Goal: Communication & Community: Answer question/provide support

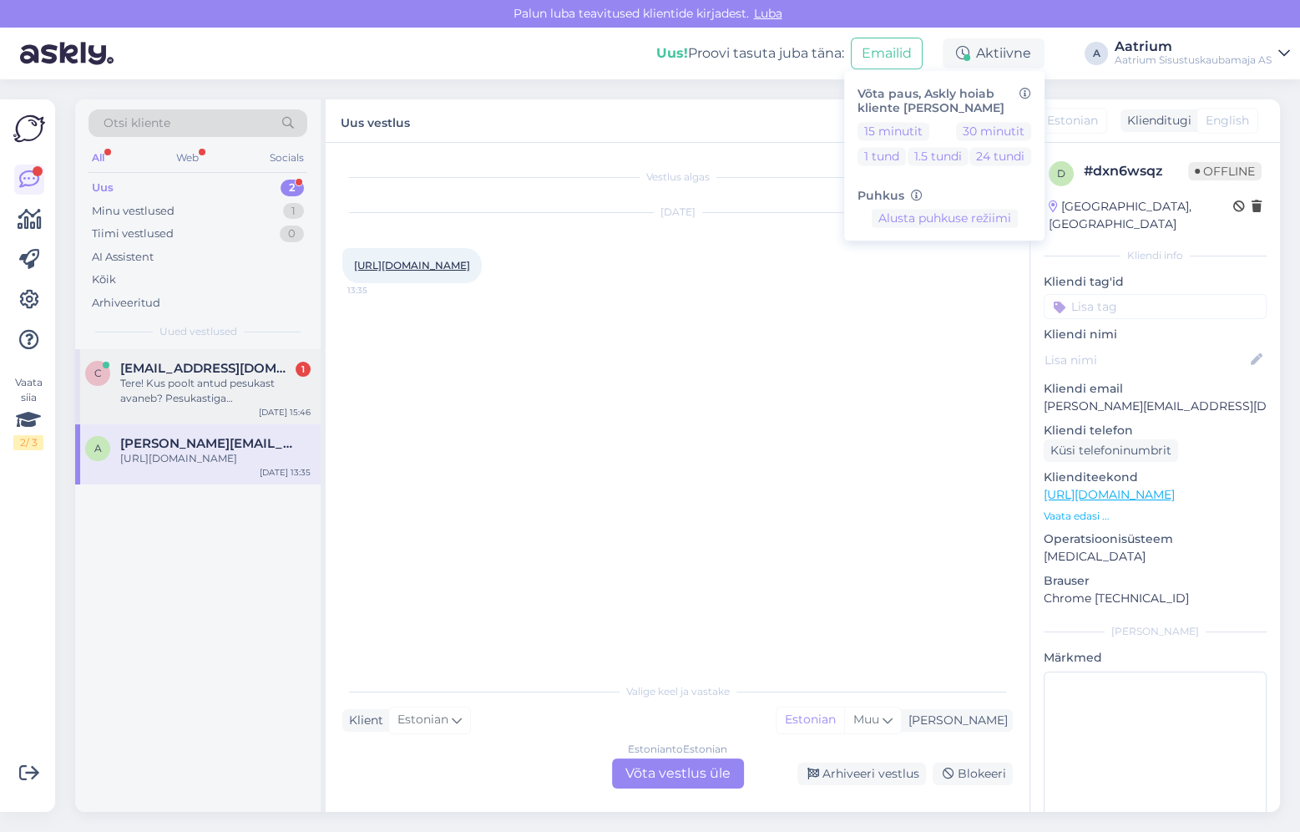
click at [214, 385] on div "Tere! Kus poolt antud pesukast avaneb? Pesukastiga kontinentaalvoodi Sborg 120x…" at bounding box center [215, 391] width 190 height 30
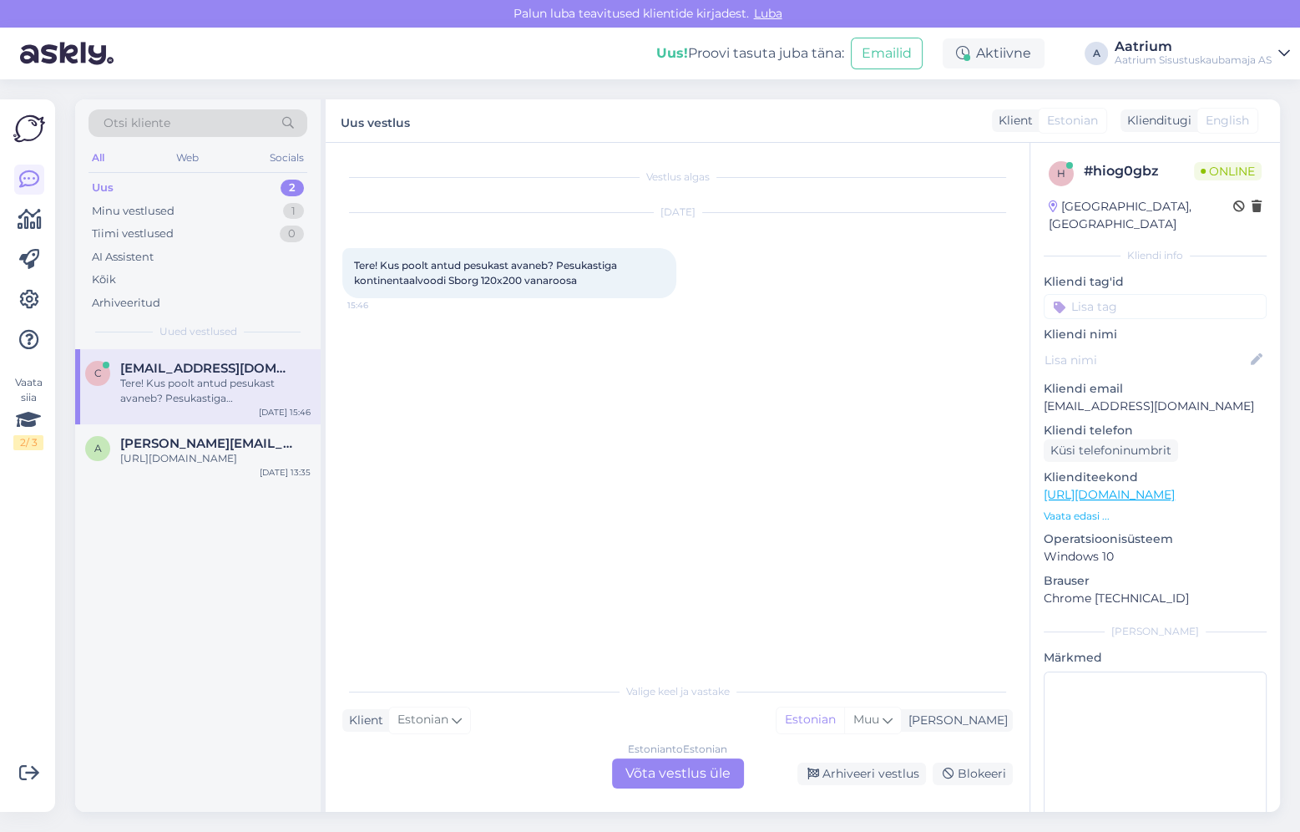
click at [1175, 487] on link "[URL][DOMAIN_NAME]" at bounding box center [1109, 494] width 131 height 15
click at [665, 768] on div "Estonian to Estonian Võta vestlus üle" at bounding box center [678, 773] width 132 height 30
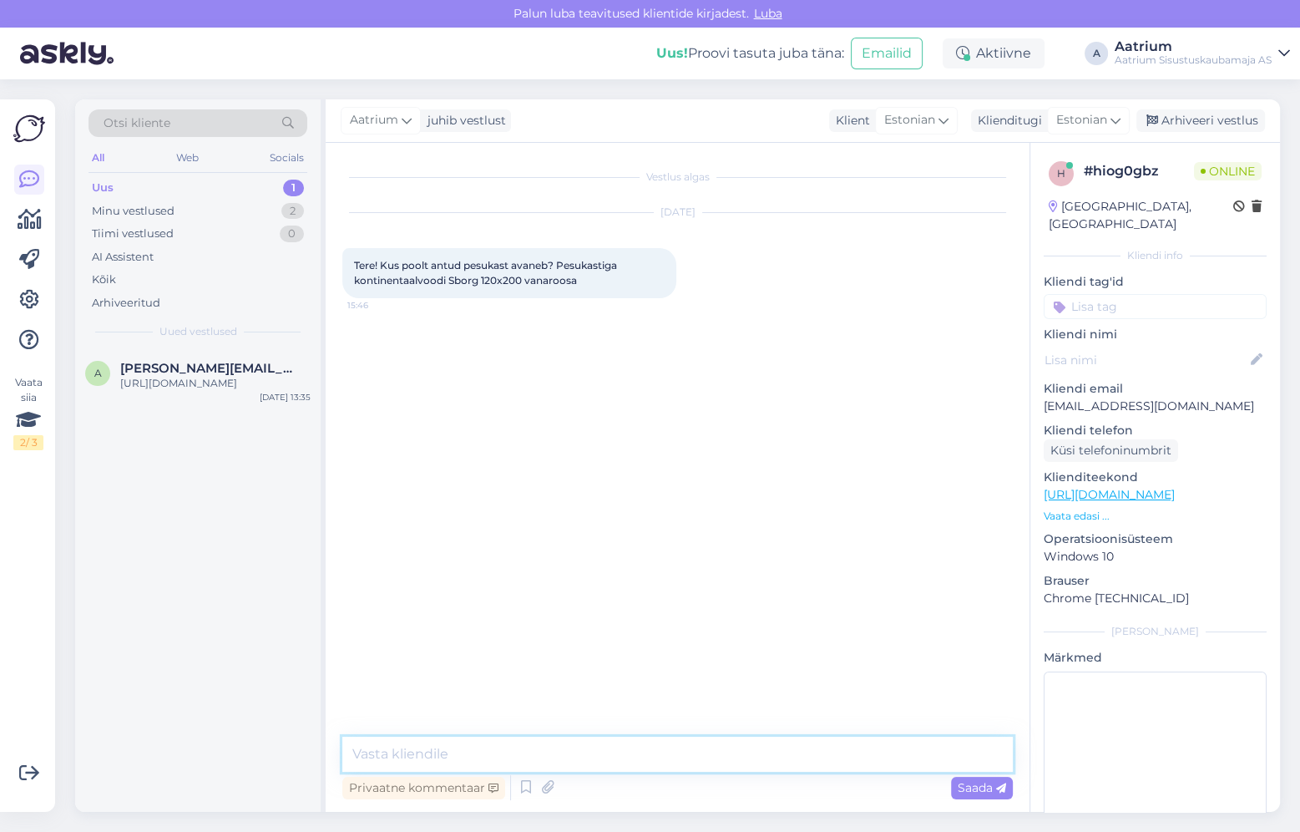
click at [570, 754] on textarea at bounding box center [677, 754] width 671 height 35
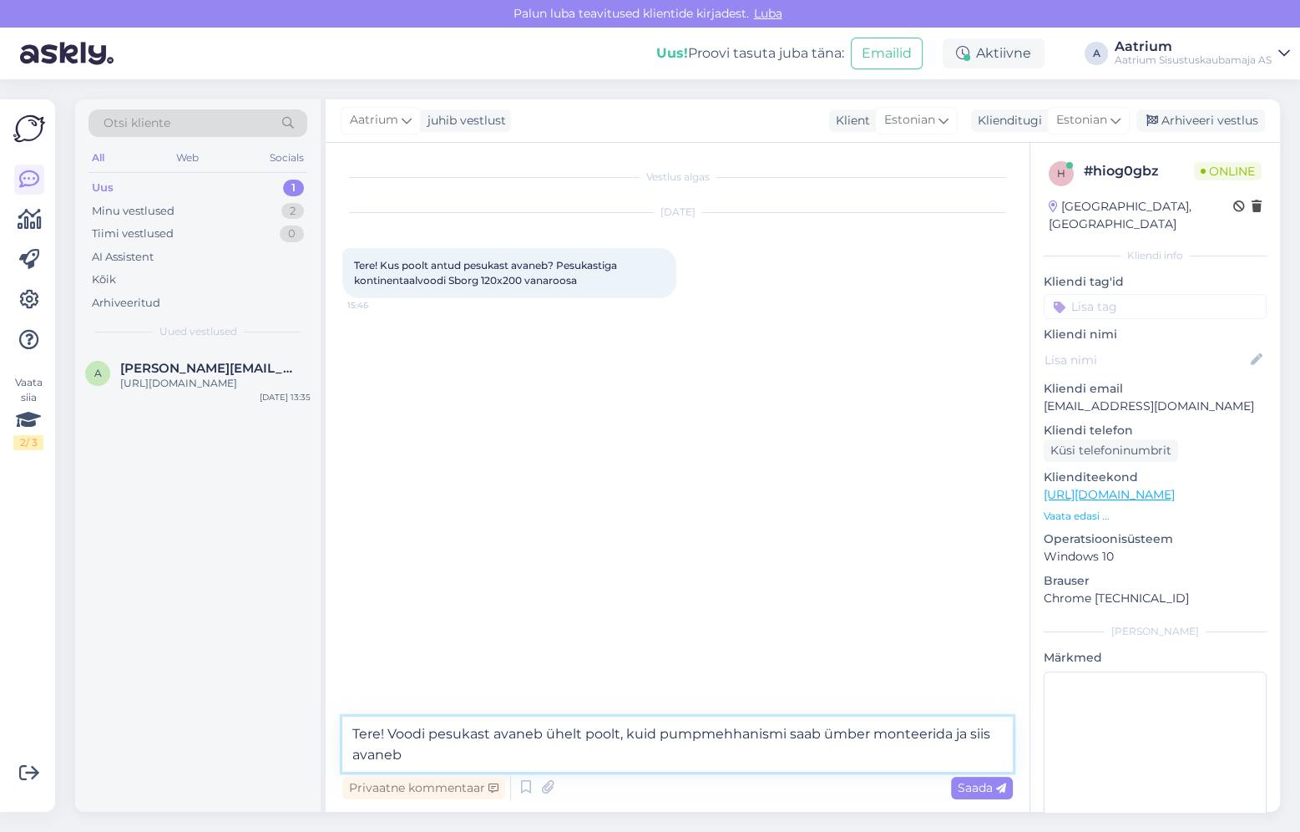
click at [419, 758] on textarea "Tere! Voodi pesukast avaneb ühelt poolt, kuid pumpmehhanismi saab ümber monteer…" at bounding box center [677, 743] width 671 height 55
type textarea "Tere! Voodi pesukast avaneb ühelt poolt, kuid pumpmehhanismi saab ümber monteer…"
click at [969, 787] on span "Saada" at bounding box center [982, 787] width 48 height 15
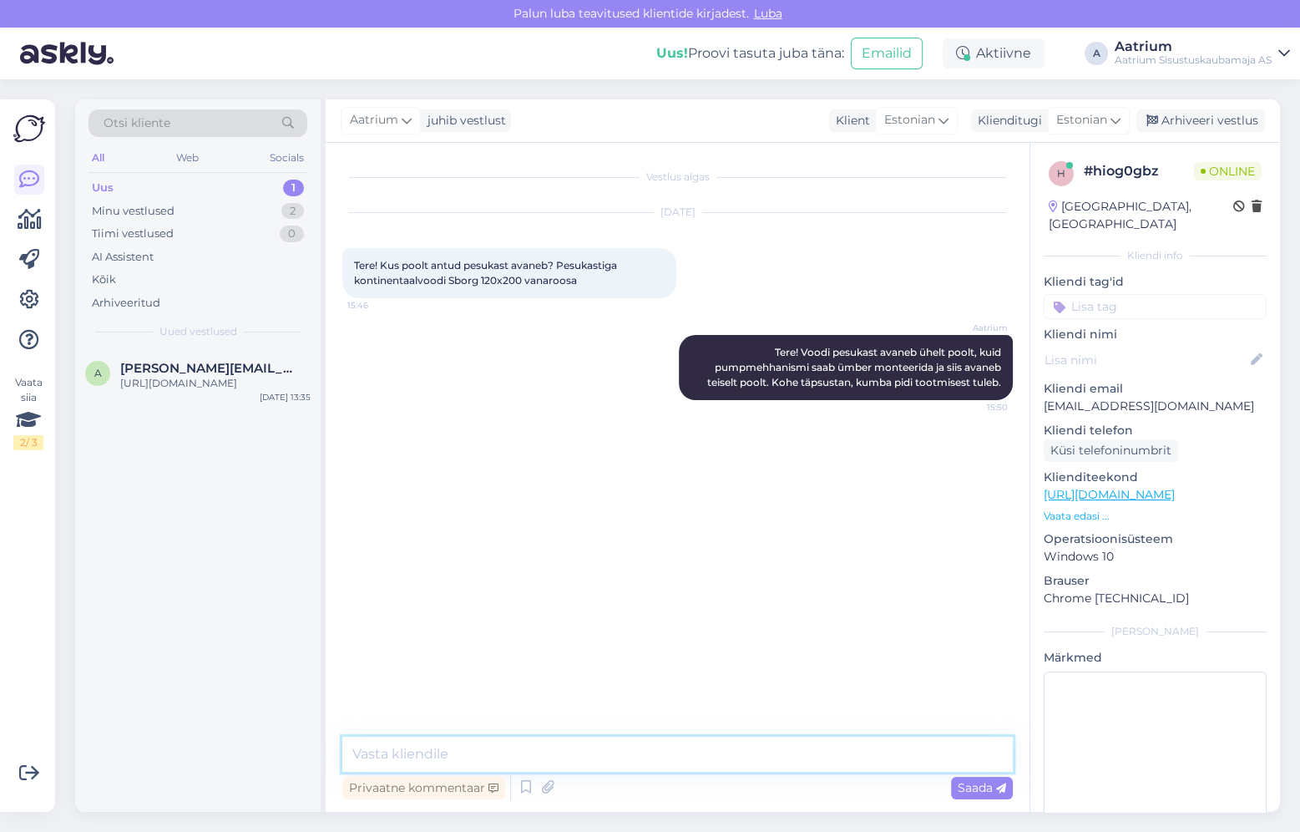
click at [471, 757] on textarea at bounding box center [677, 754] width 671 height 35
type textarea "Näoga voodi [PERSON_NAME] seistes, avaneb pasukast algselt vasakult poolt."
click at [969, 789] on span "Saada" at bounding box center [982, 787] width 48 height 15
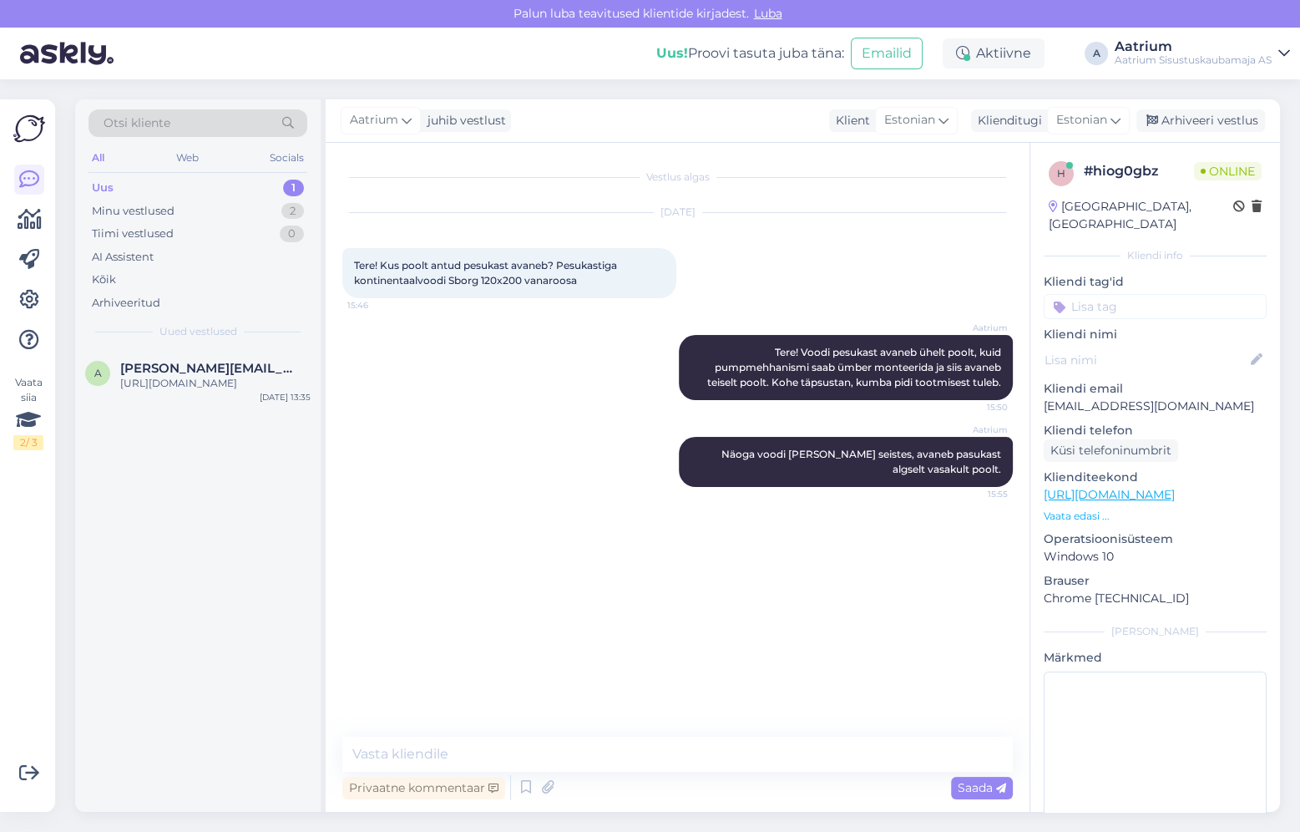
click at [362, 566] on div "Vestlus algas [DATE] Tere! Kus poolt antud pesukast avaneb? Pesukastiga kontine…" at bounding box center [685, 440] width 686 height 562
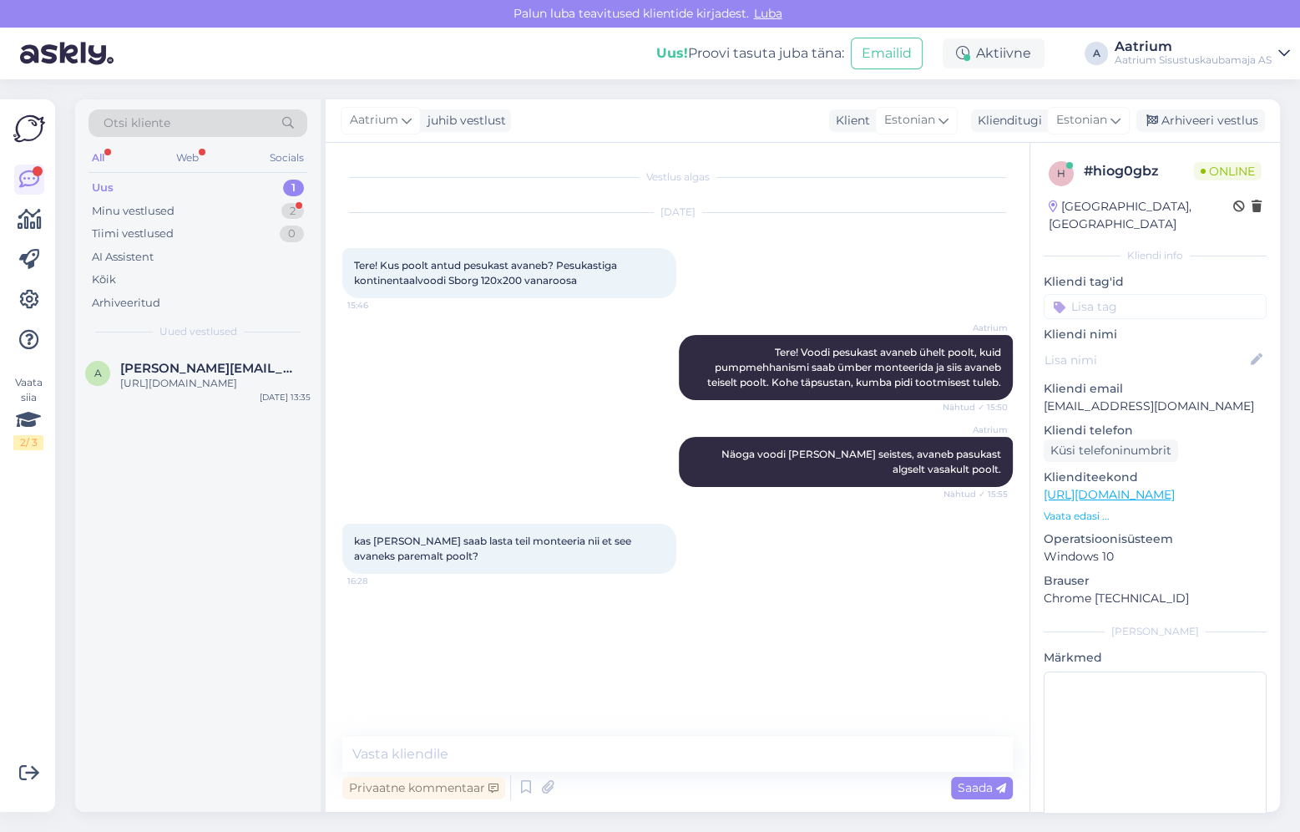
click at [411, 684] on div "Vestlus algas [DATE] Tere! Kus poolt antud pesukast avaneb? Pesukastiga kontine…" at bounding box center [685, 440] width 686 height 562
click at [549, 735] on div "Vestlus algas [DATE] Tere! Kus poolt antud pesukast avaneb? Pesukastiga kontine…" at bounding box center [678, 477] width 704 height 669
click at [548, 747] on textarea at bounding box center [677, 754] width 671 height 35
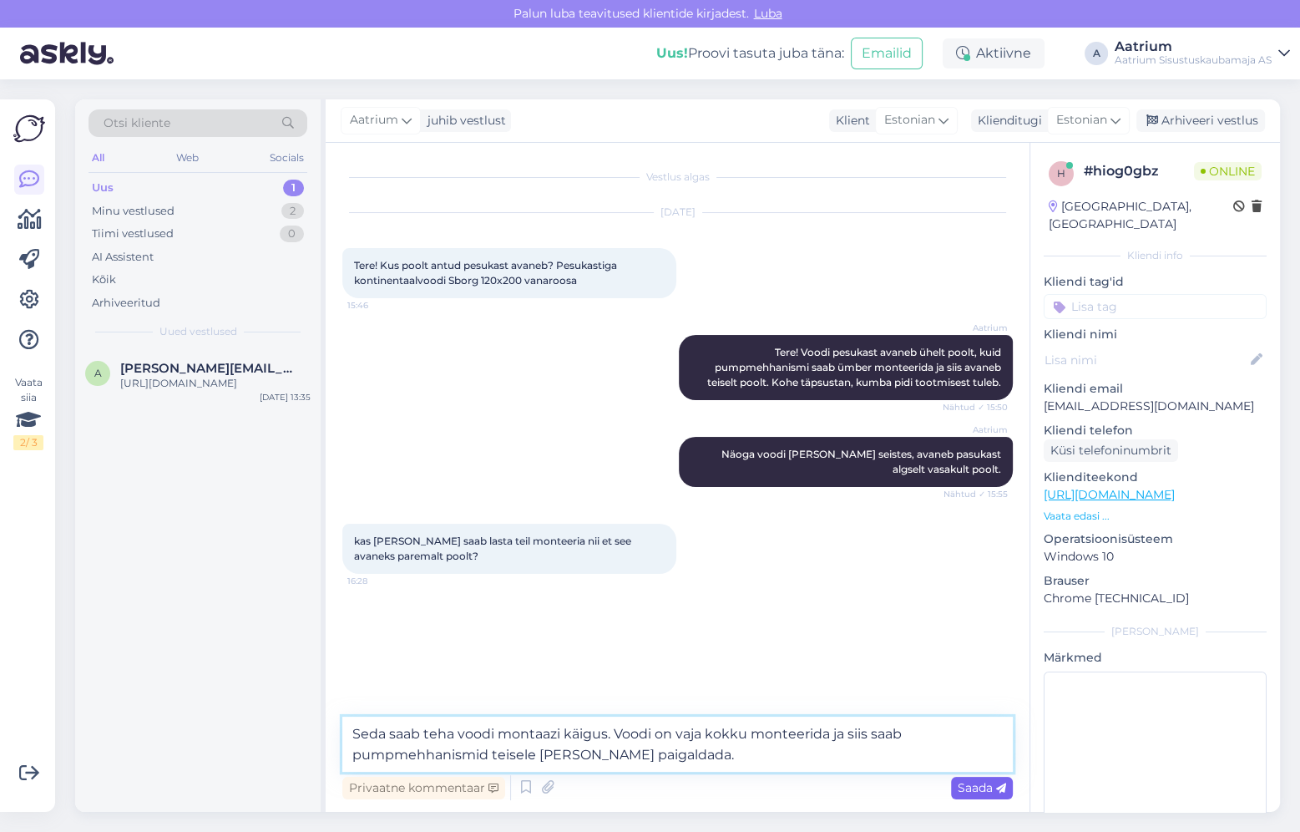
type textarea "Seda saab teha voodi montaazi käigus. Voodi on vaja kokku monteerida ja siis sa…"
click at [988, 790] on span "Saada" at bounding box center [982, 787] width 48 height 15
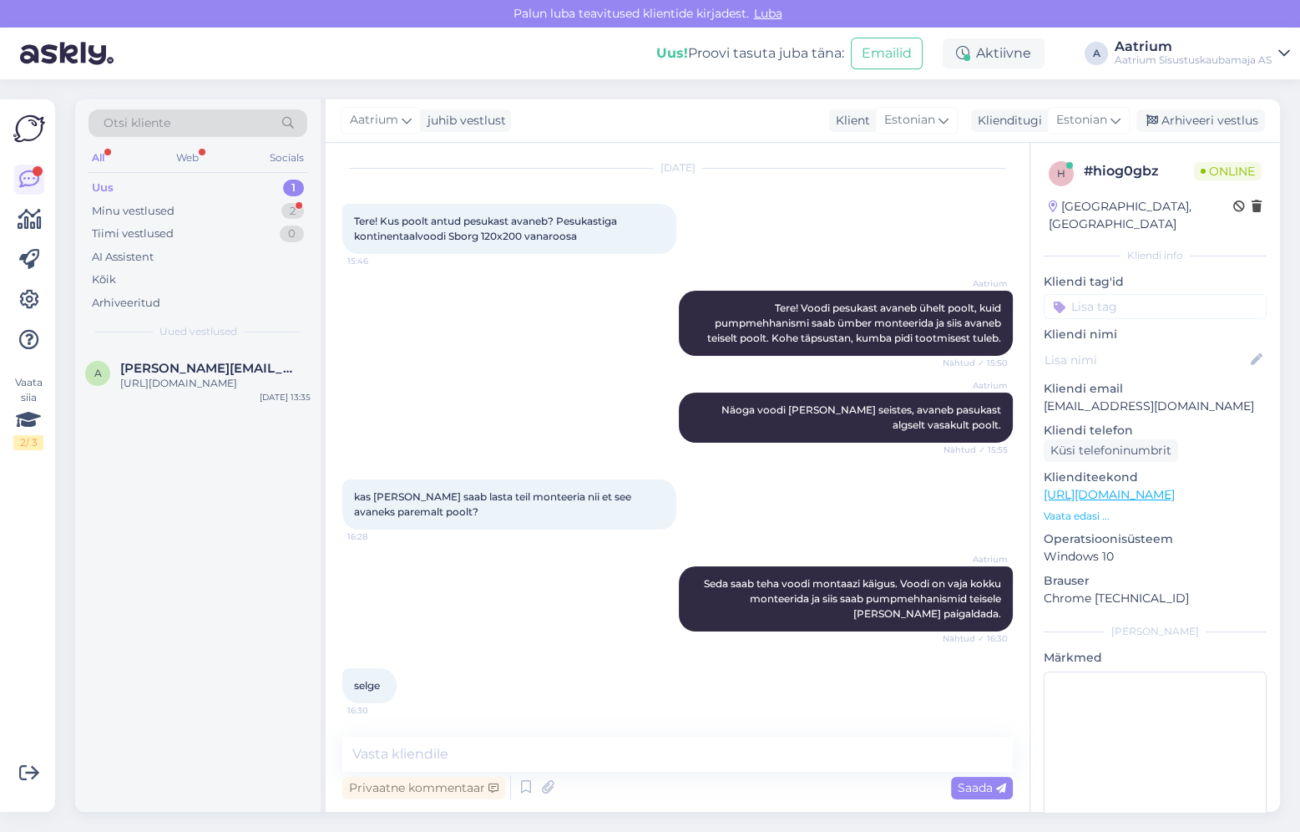
scroll to position [116, 0]
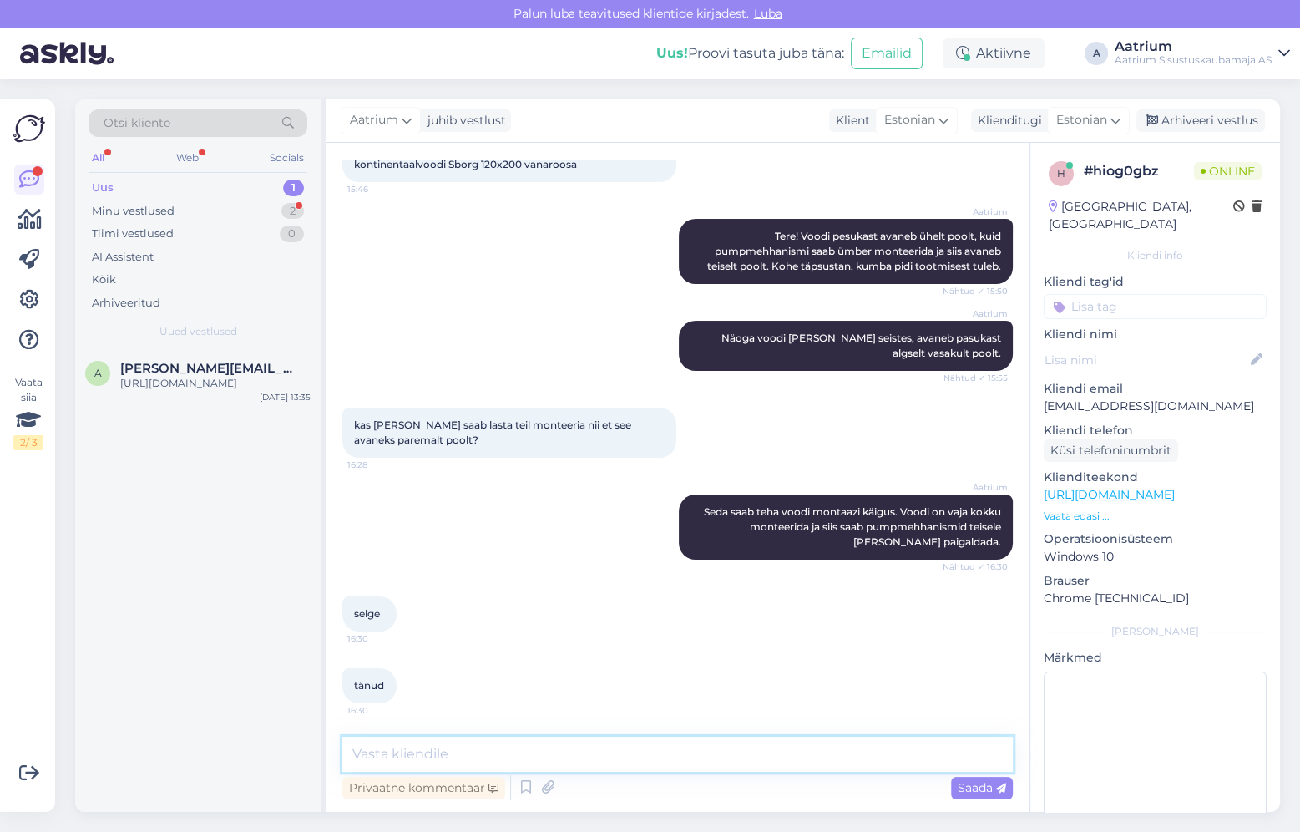
click at [522, 754] on textarea at bounding box center [677, 754] width 671 height 35
click at [635, 751] on textarea "See ei peaks [PERSON_NAME] keeruline. Kliendi on saanud sellega ilusti ise hakk…" at bounding box center [677, 754] width 671 height 35
click at [894, 752] on textarea "See ei peaks [PERSON_NAME] keeruline. Kliendid on saanud sellega ilusti ise hak…" at bounding box center [677, 754] width 671 height 35
type textarea "See ei peaks [PERSON_NAME] keeruline. Kliendid on saanud sellega ilusti ise hak…"
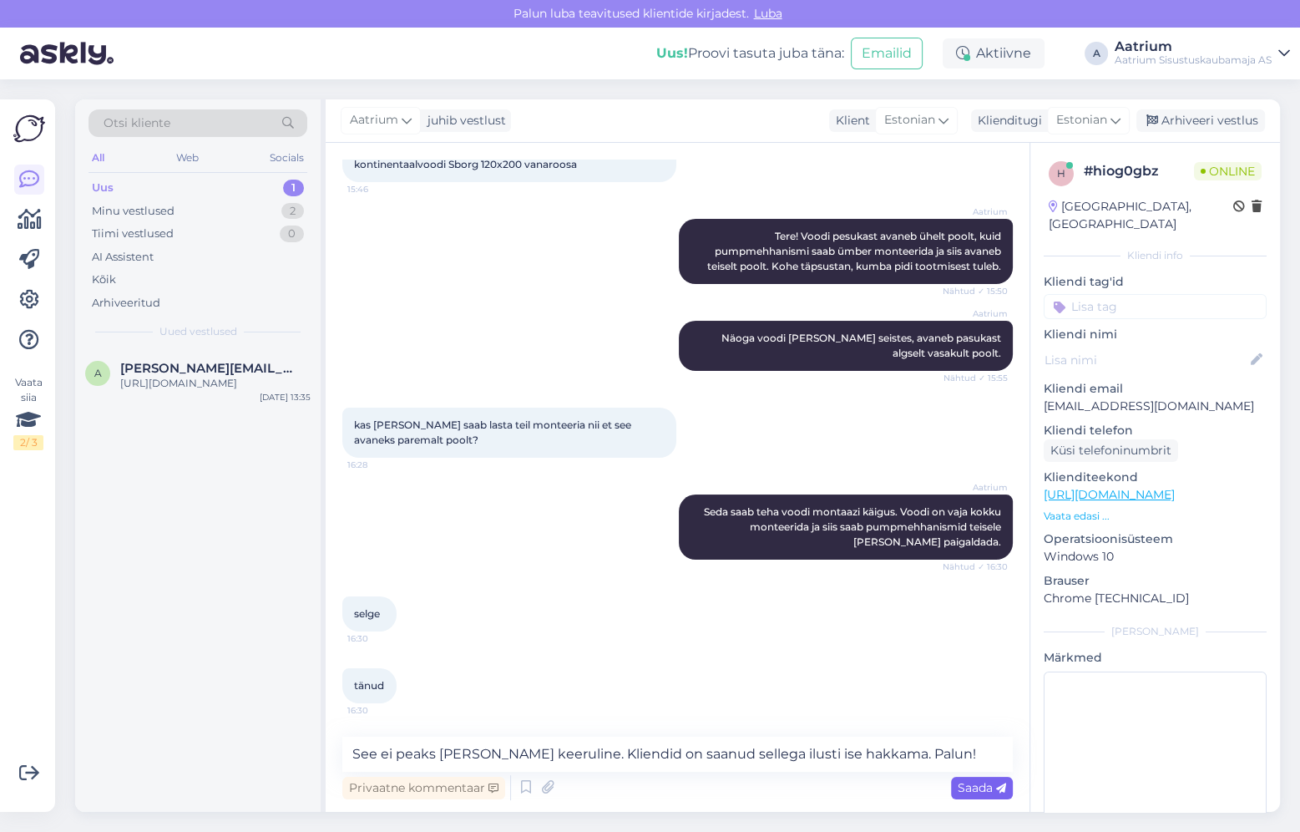
click at [962, 792] on span "Saada" at bounding box center [982, 787] width 48 height 15
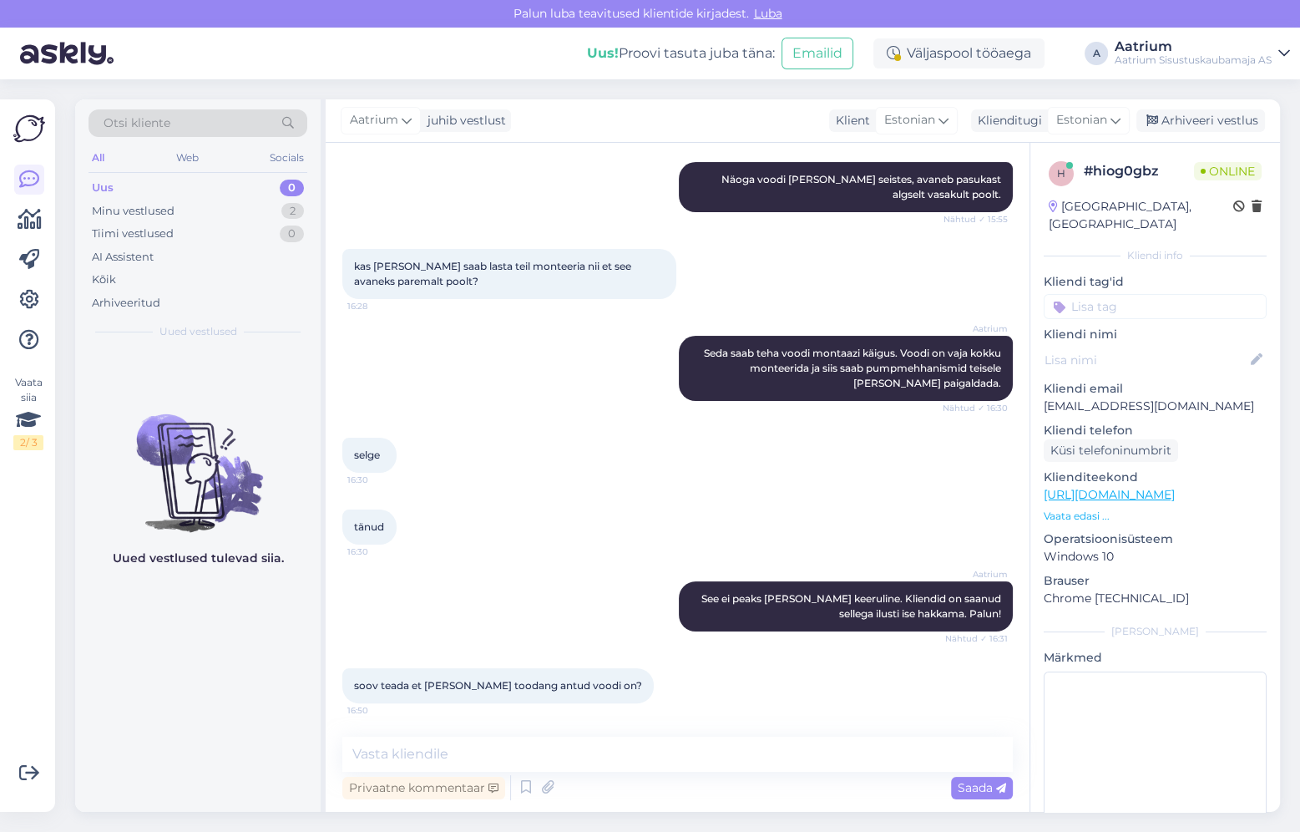
scroll to position [347, 0]
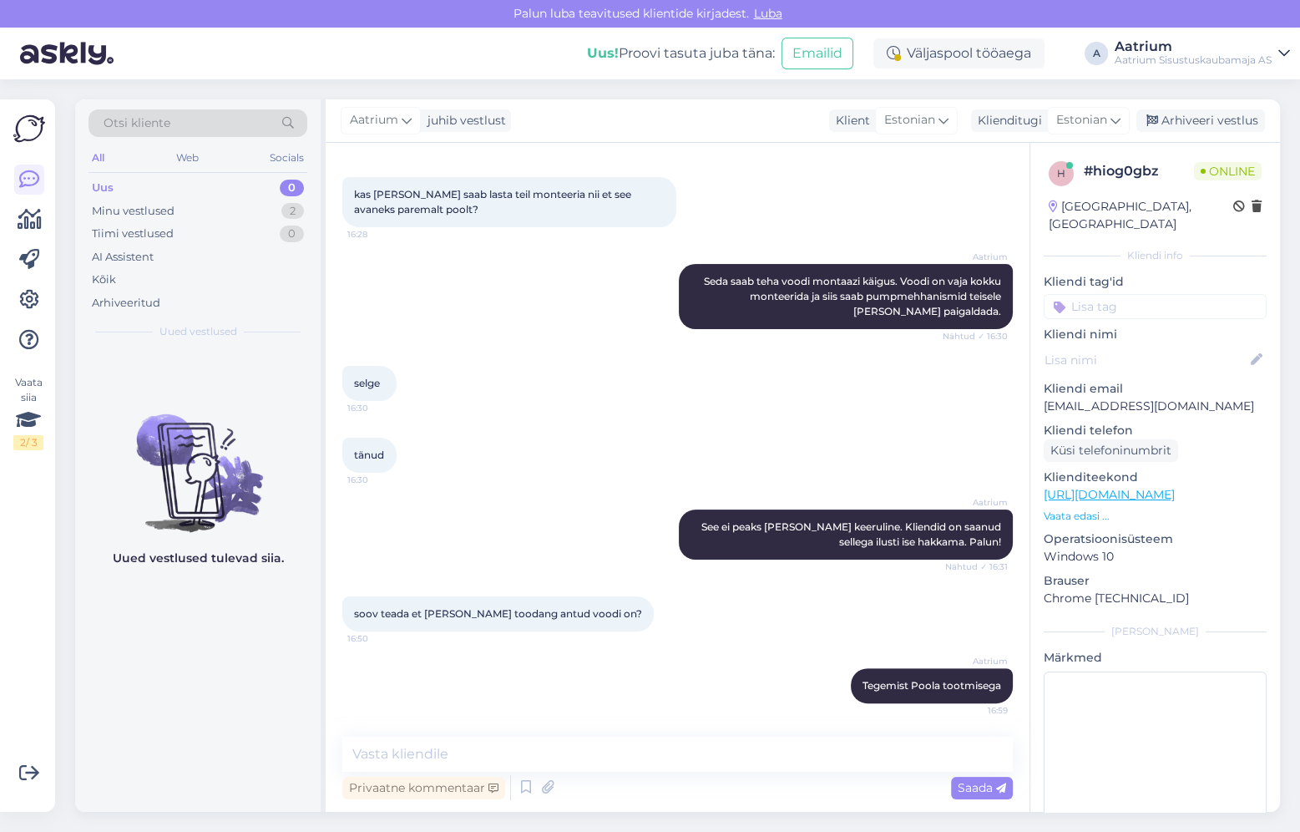
click at [455, 547] on div "Aatrium See ei peaks [PERSON_NAME] keeruline. Kliendid on saanud sellega ilusti…" at bounding box center [677, 534] width 671 height 87
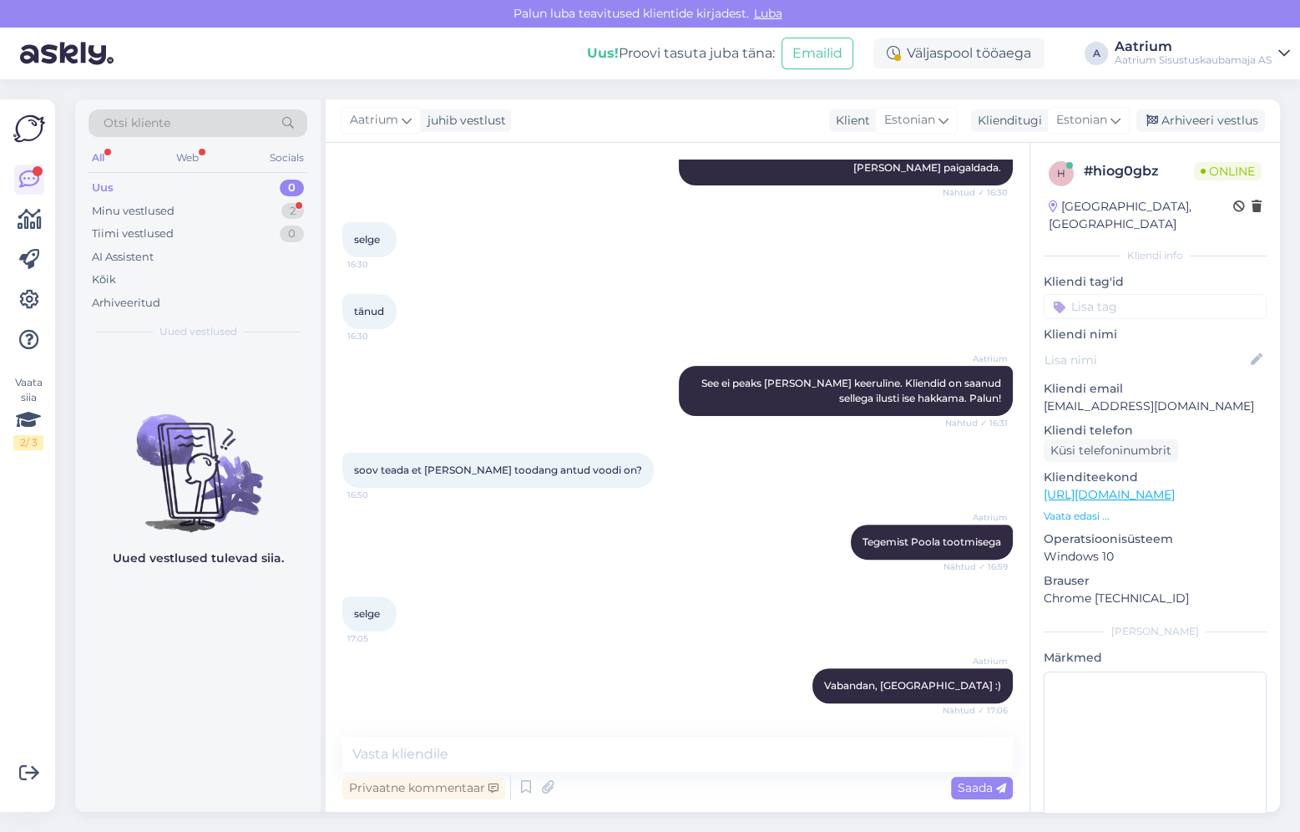
scroll to position [562, 0]
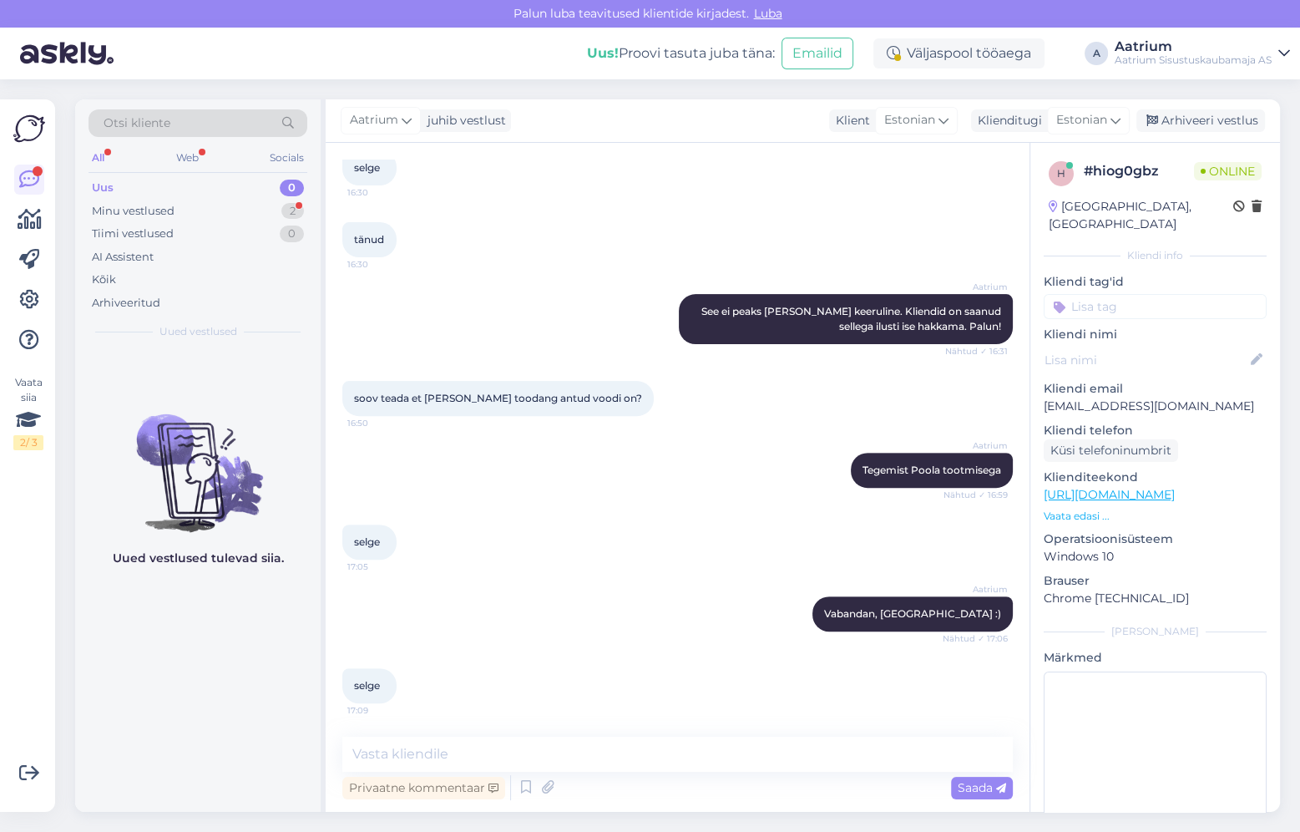
click at [472, 610] on div "Aatrium Vabandan, [GEOGRAPHIC_DATA] :) Nähtud ✓ 17:06" at bounding box center [677, 614] width 671 height 72
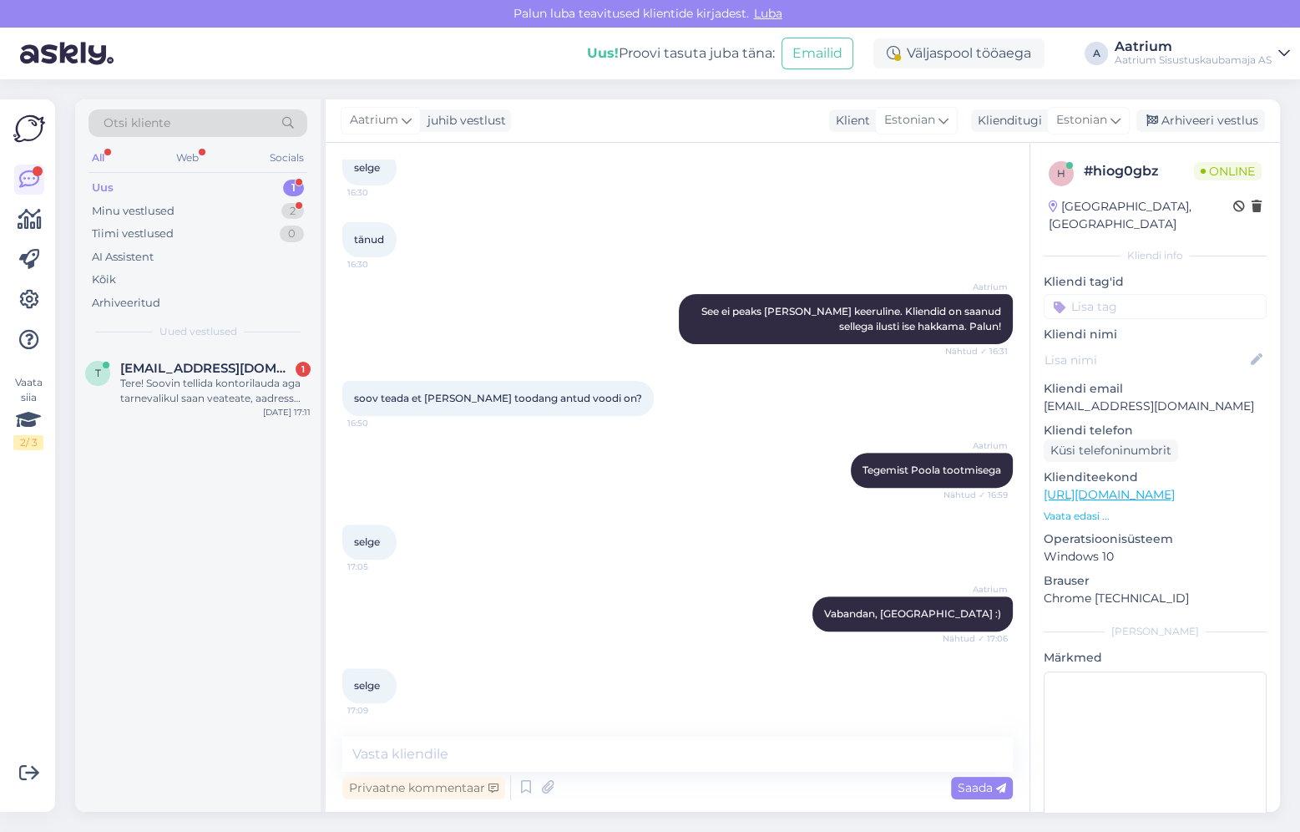
scroll to position [568, 0]
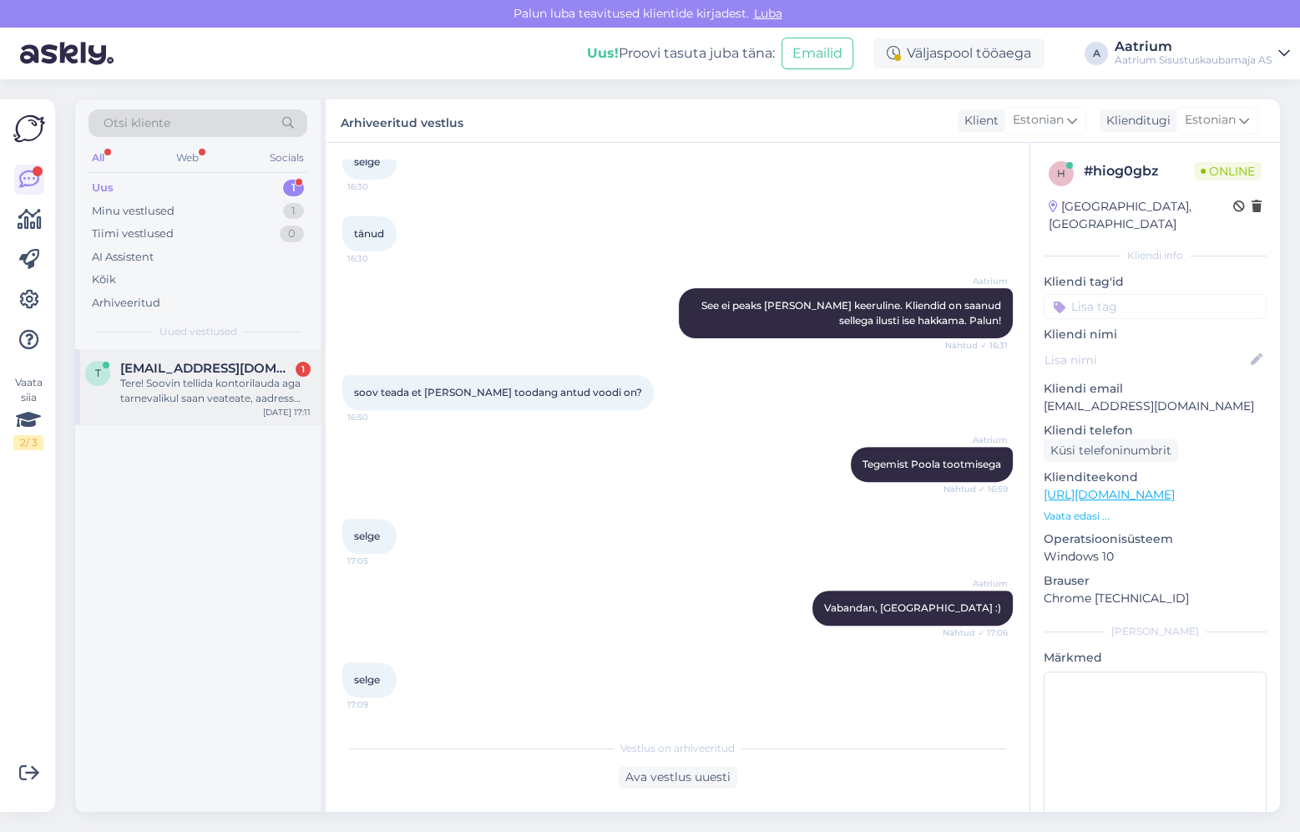
click at [162, 398] on div "Tere! Soovin tellida kontorilauda aga tarnevalikul saan veateate, aadress asub …" at bounding box center [215, 391] width 190 height 30
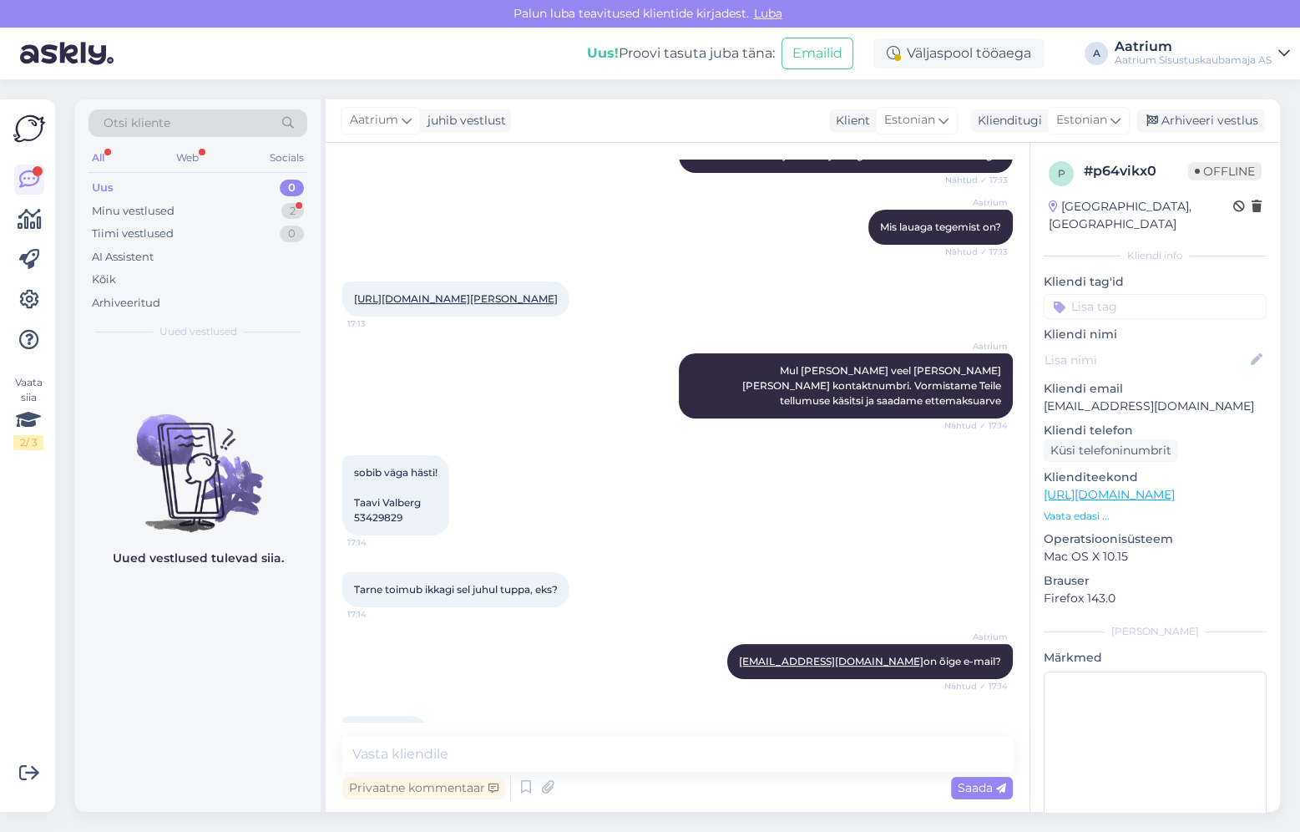
scroll to position [206, 0]
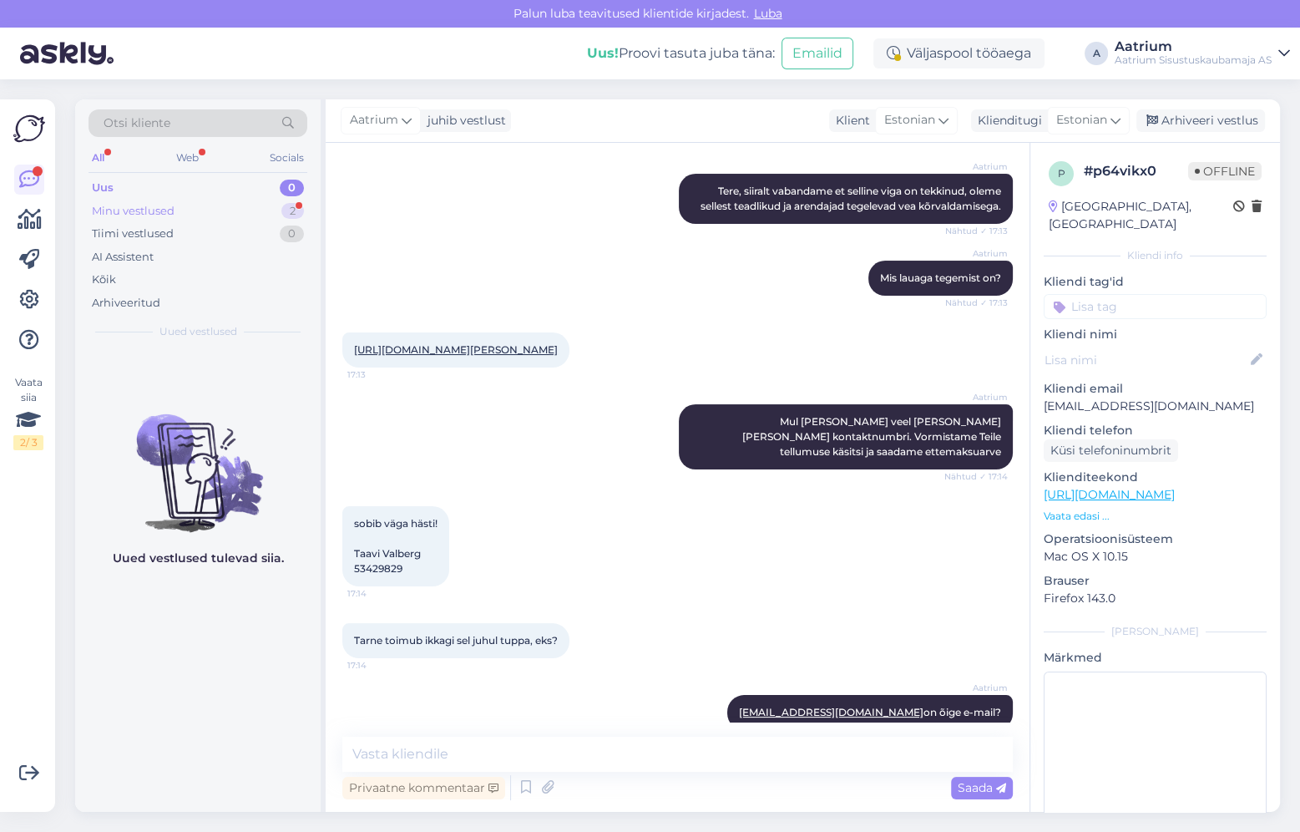
click at [148, 205] on div "Minu vestlused" at bounding box center [133, 211] width 83 height 17
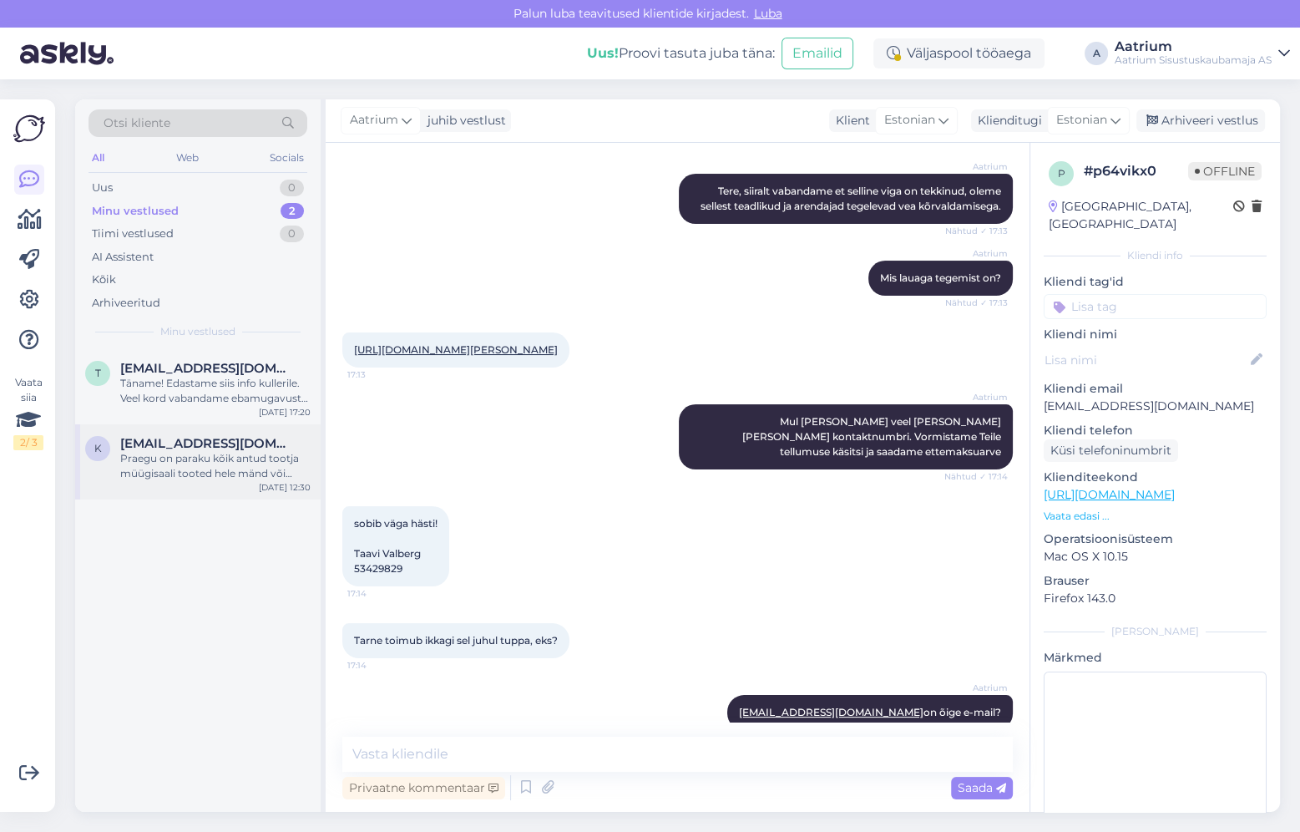
click at [154, 460] on div "Praegu on paraku kõik antud tootja müügisaali tooted hele mänd või [PERSON_NAME…" at bounding box center [215, 466] width 190 height 30
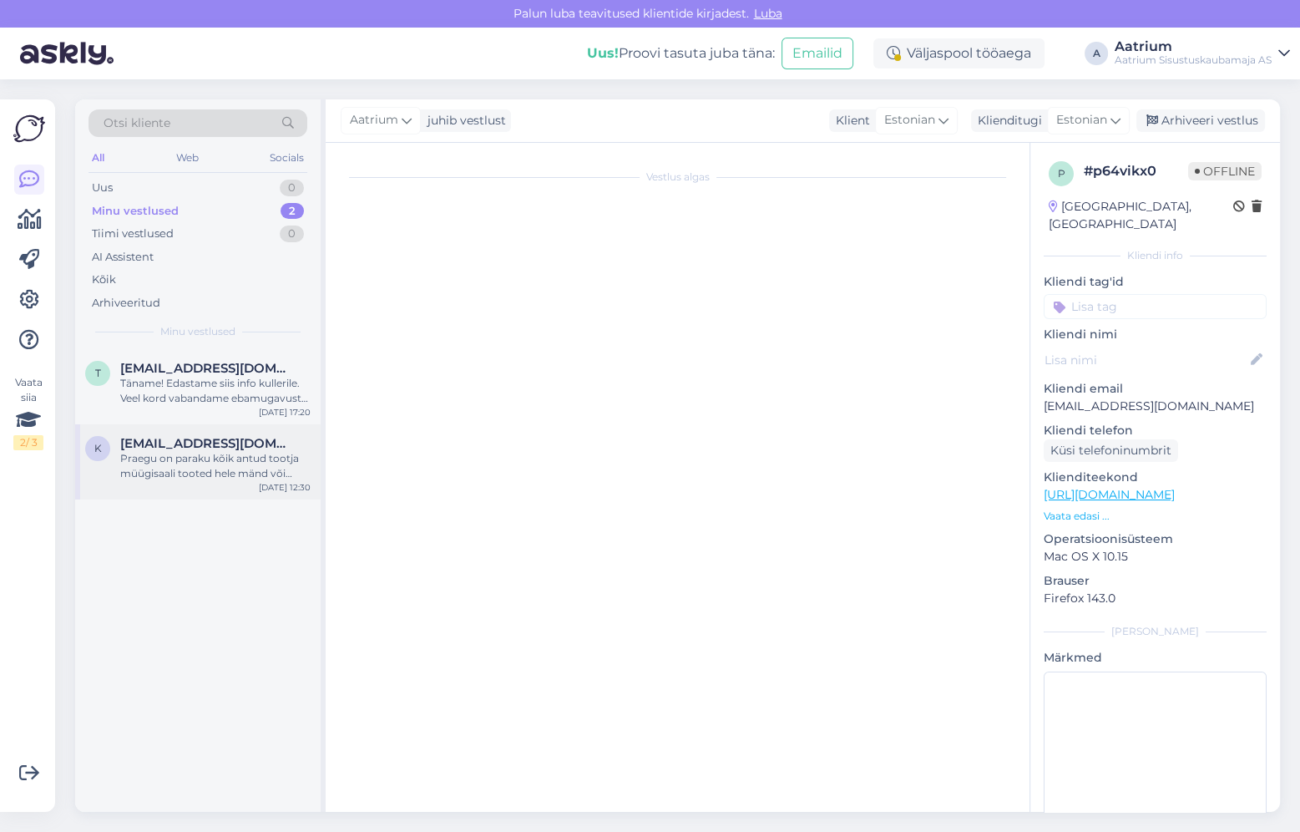
scroll to position [310, 0]
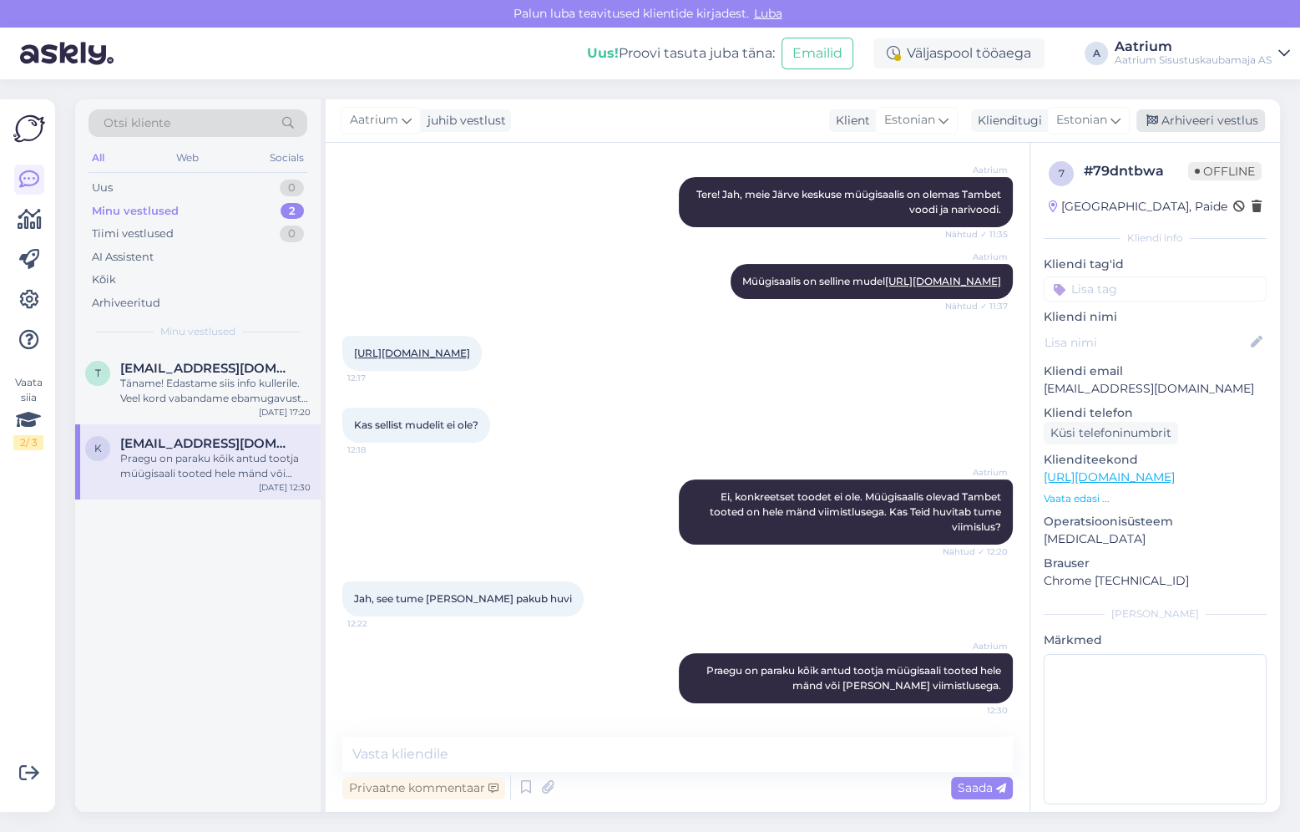
click at [1249, 115] on div "Arhiveeri vestlus" at bounding box center [1201, 120] width 129 height 23
